Goal: Transaction & Acquisition: Download file/media

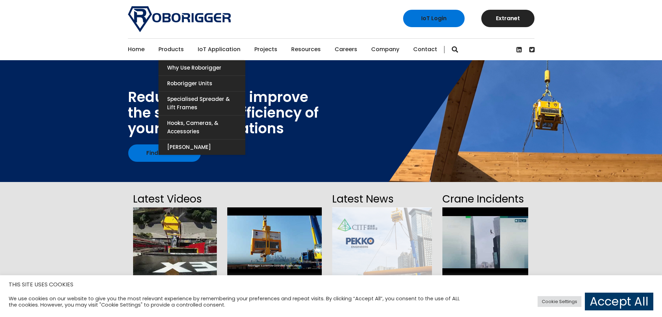
click at [176, 51] on link "Products" at bounding box center [171, 50] width 25 height 22
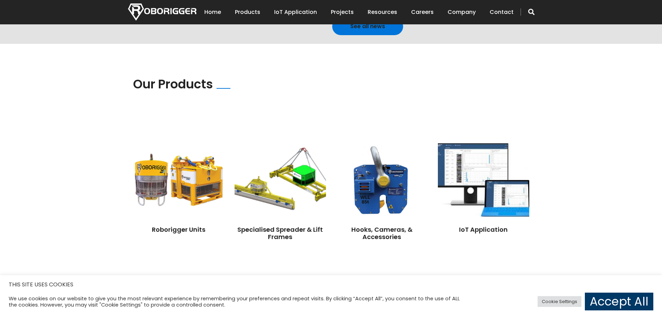
scroll to position [463, 0]
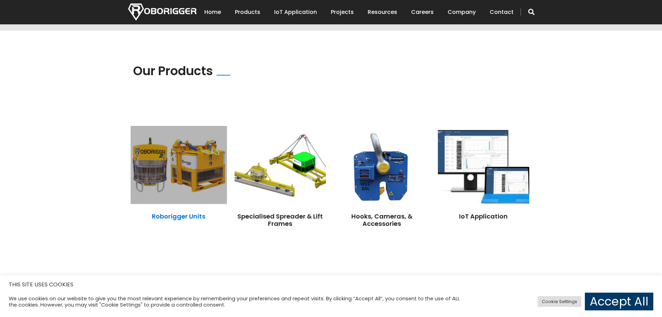
click at [190, 212] on link "Roborigger Units" at bounding box center [179, 216] width 54 height 9
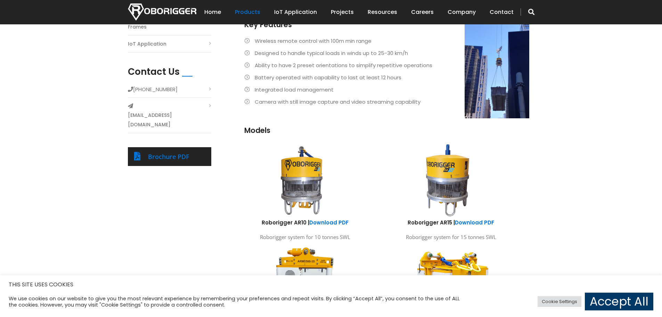
scroll to position [278, 0]
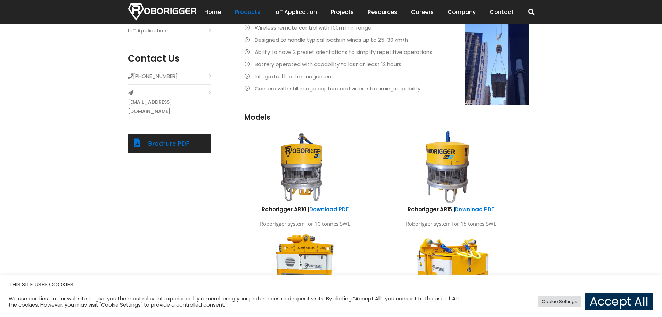
click at [609, 303] on link "Accept All" at bounding box center [619, 301] width 68 height 18
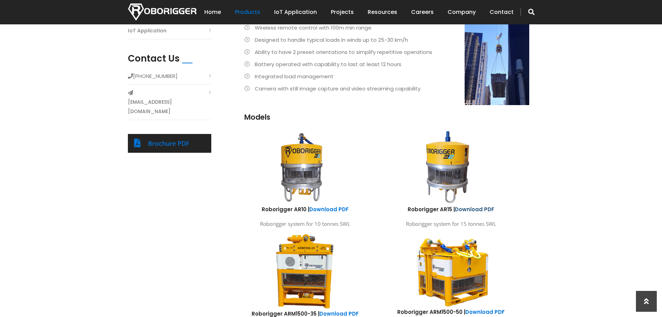
click at [465, 208] on link "Download PDF" at bounding box center [474, 208] width 39 height 7
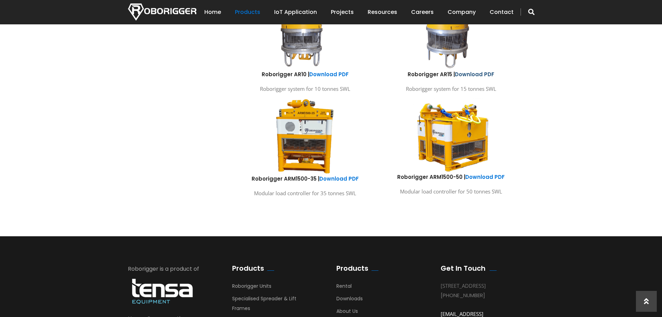
scroll to position [228, 0]
